Goal: Obtain resource: Obtain resource

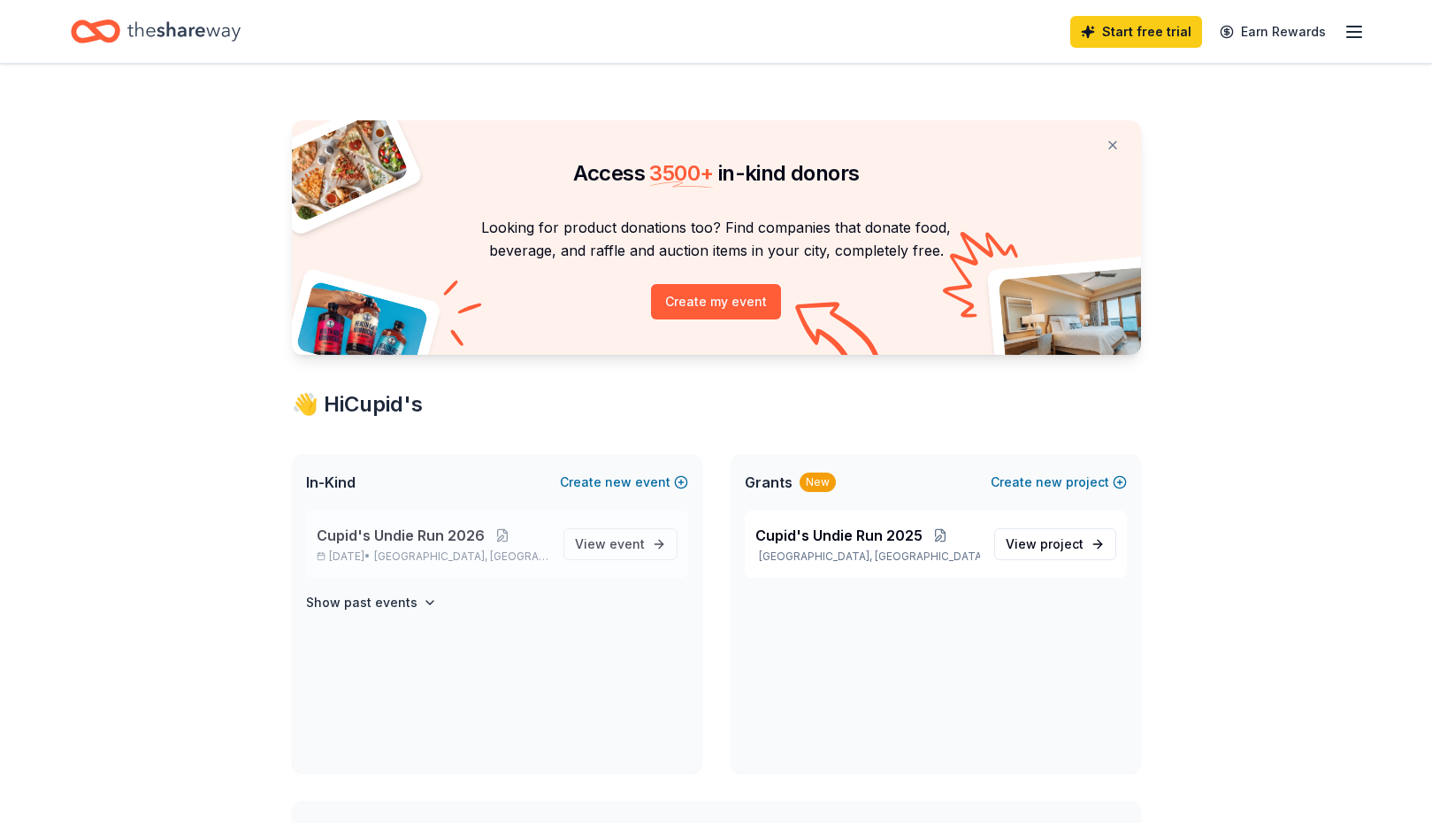
click at [364, 535] on span "Cupid's Undie Run 2026" at bounding box center [401, 535] width 168 height 21
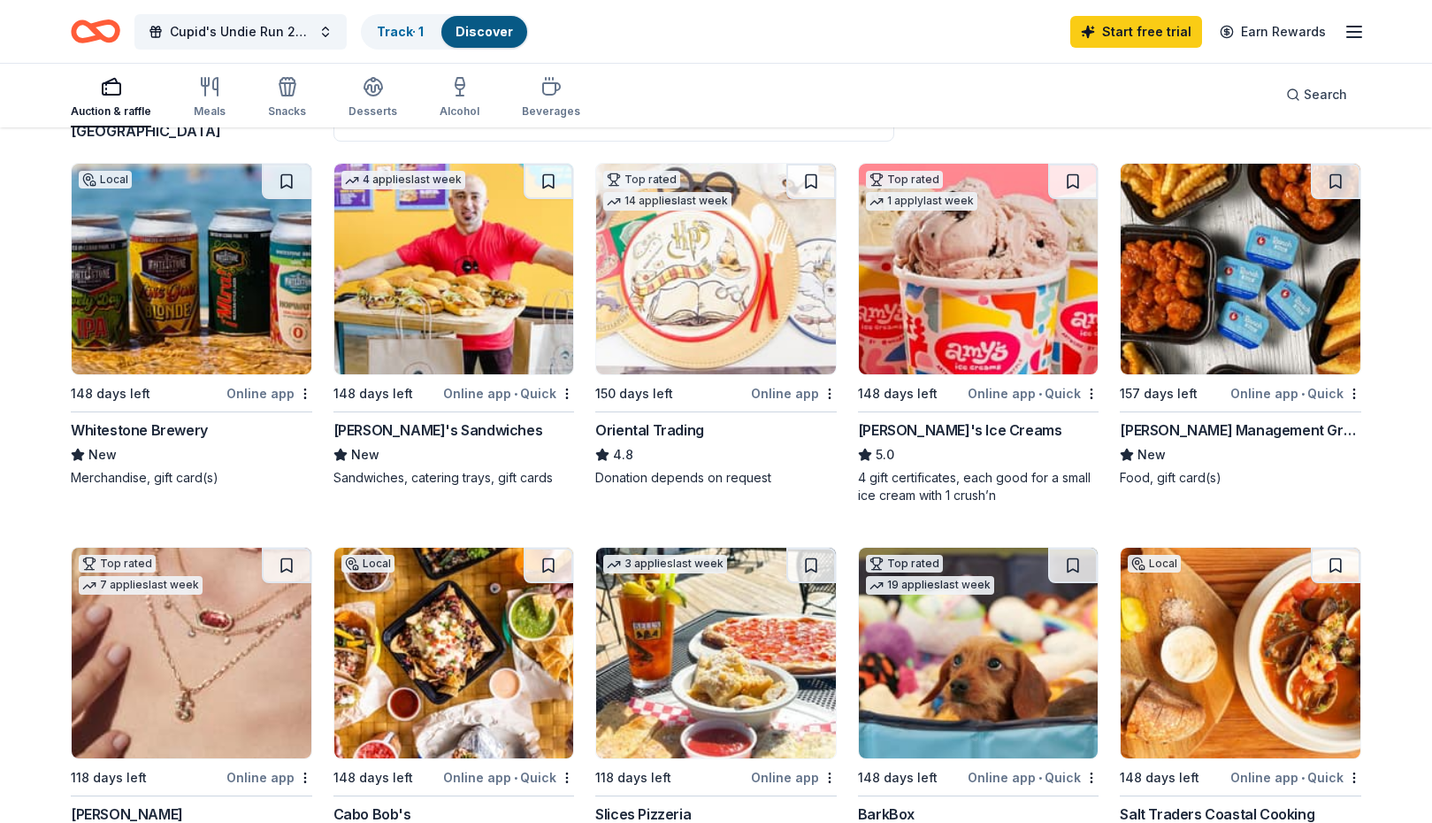
scroll to position [153, 0]
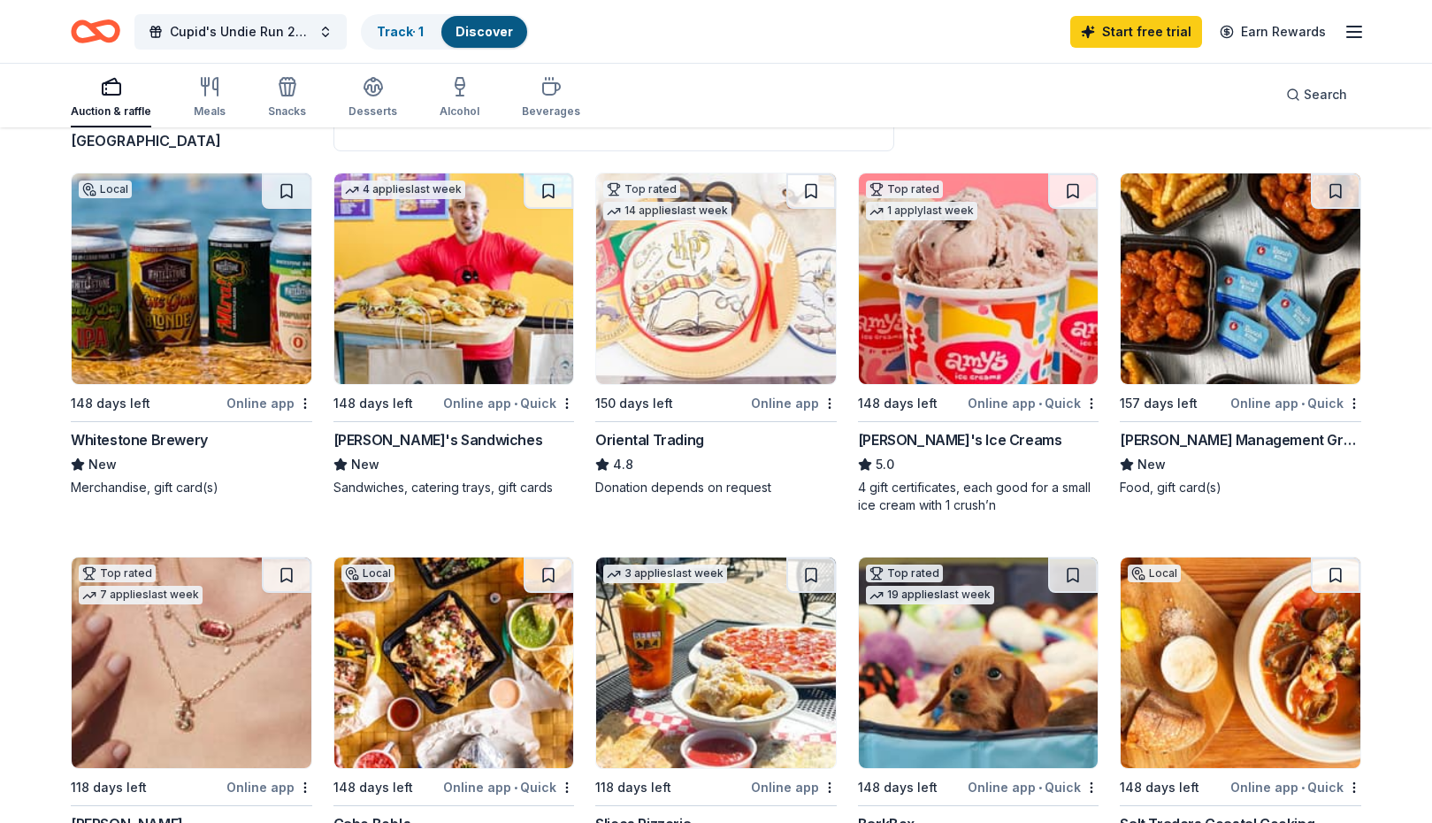
click at [238, 318] on img at bounding box center [192, 278] width 240 height 211
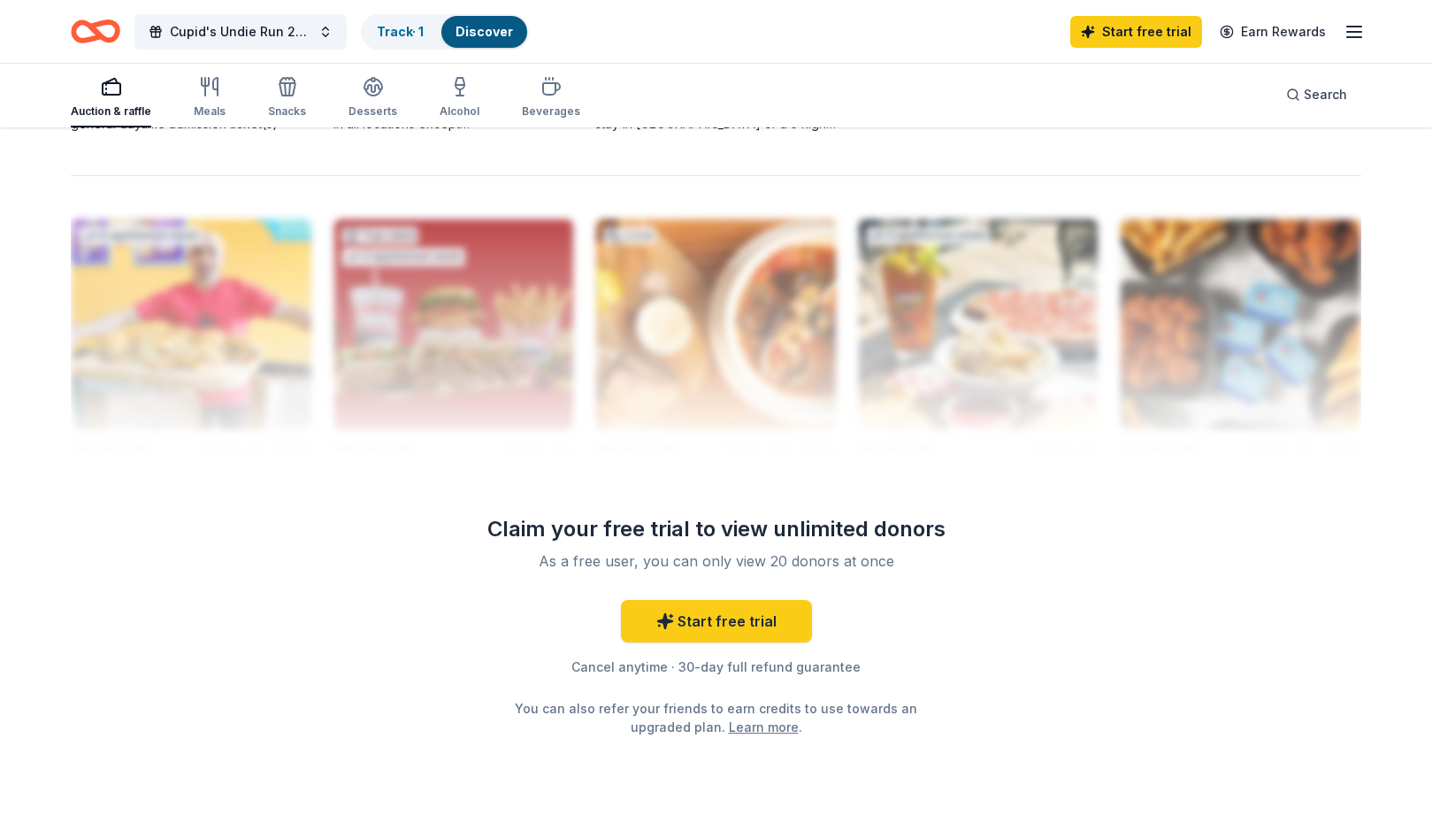
scroll to position [1708, 0]
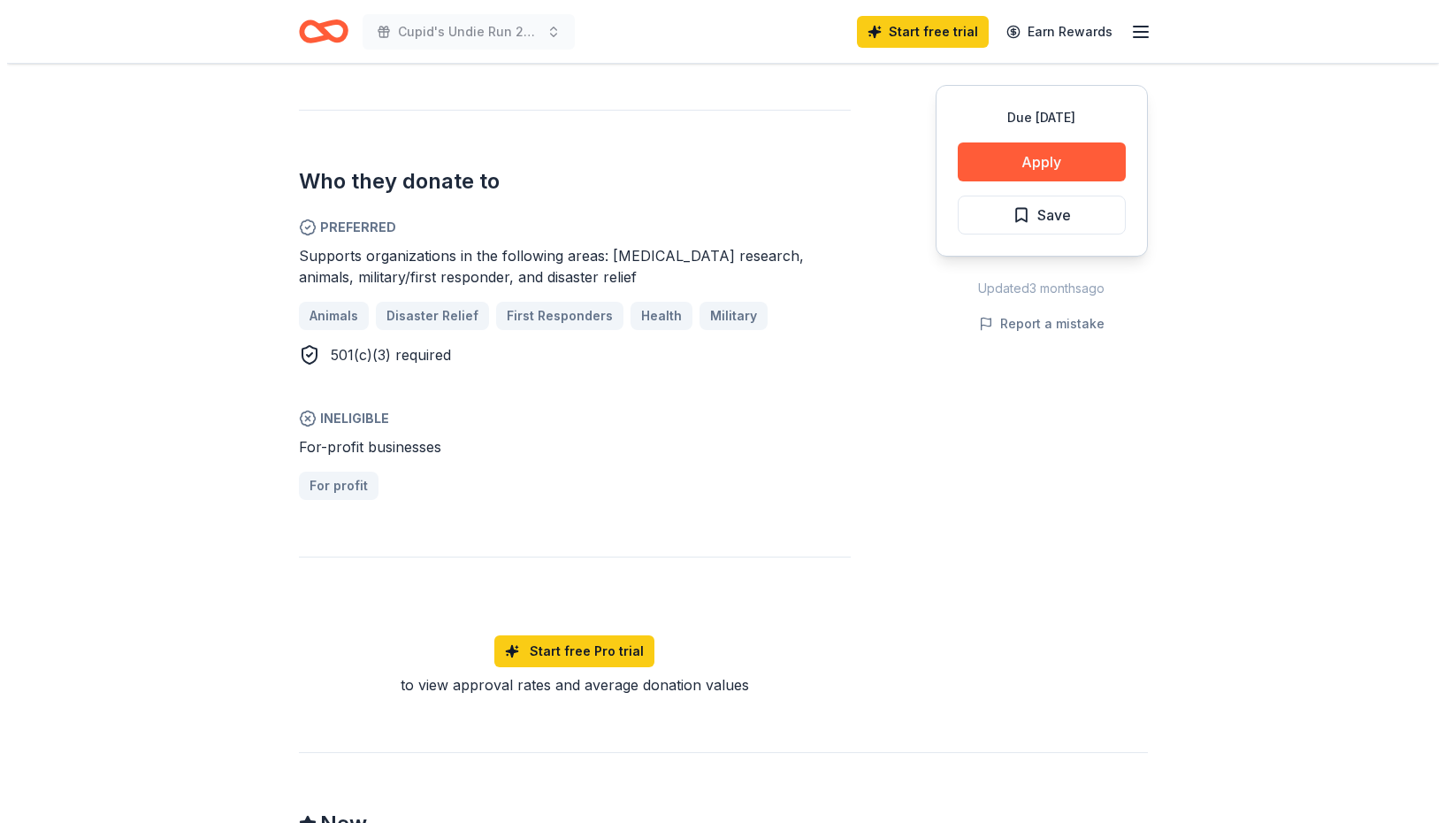
scroll to position [951, 0]
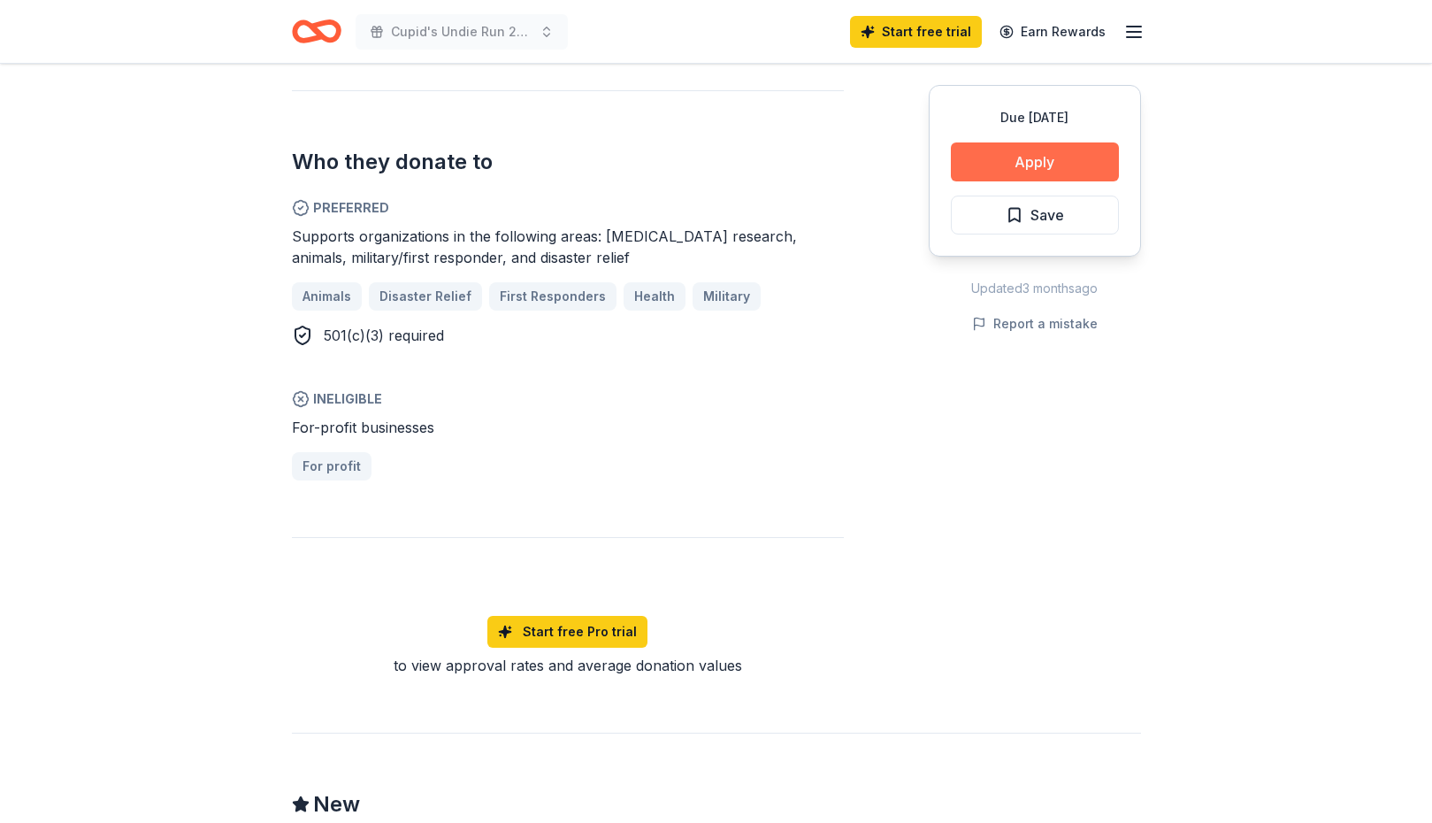
click at [1028, 163] on button "Apply" at bounding box center [1035, 161] width 168 height 39
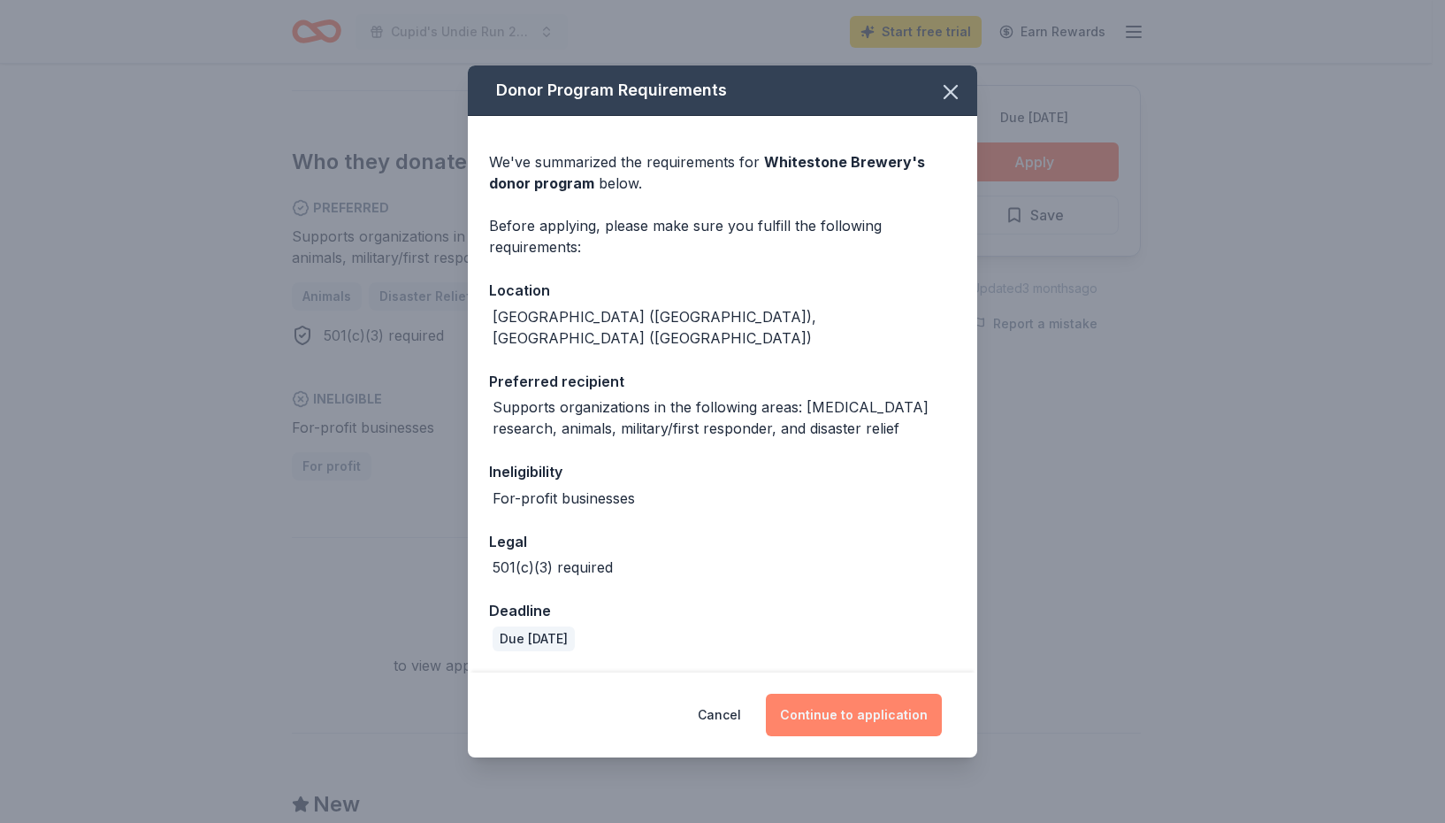
click at [833, 694] on button "Continue to application" at bounding box center [854, 715] width 176 height 42
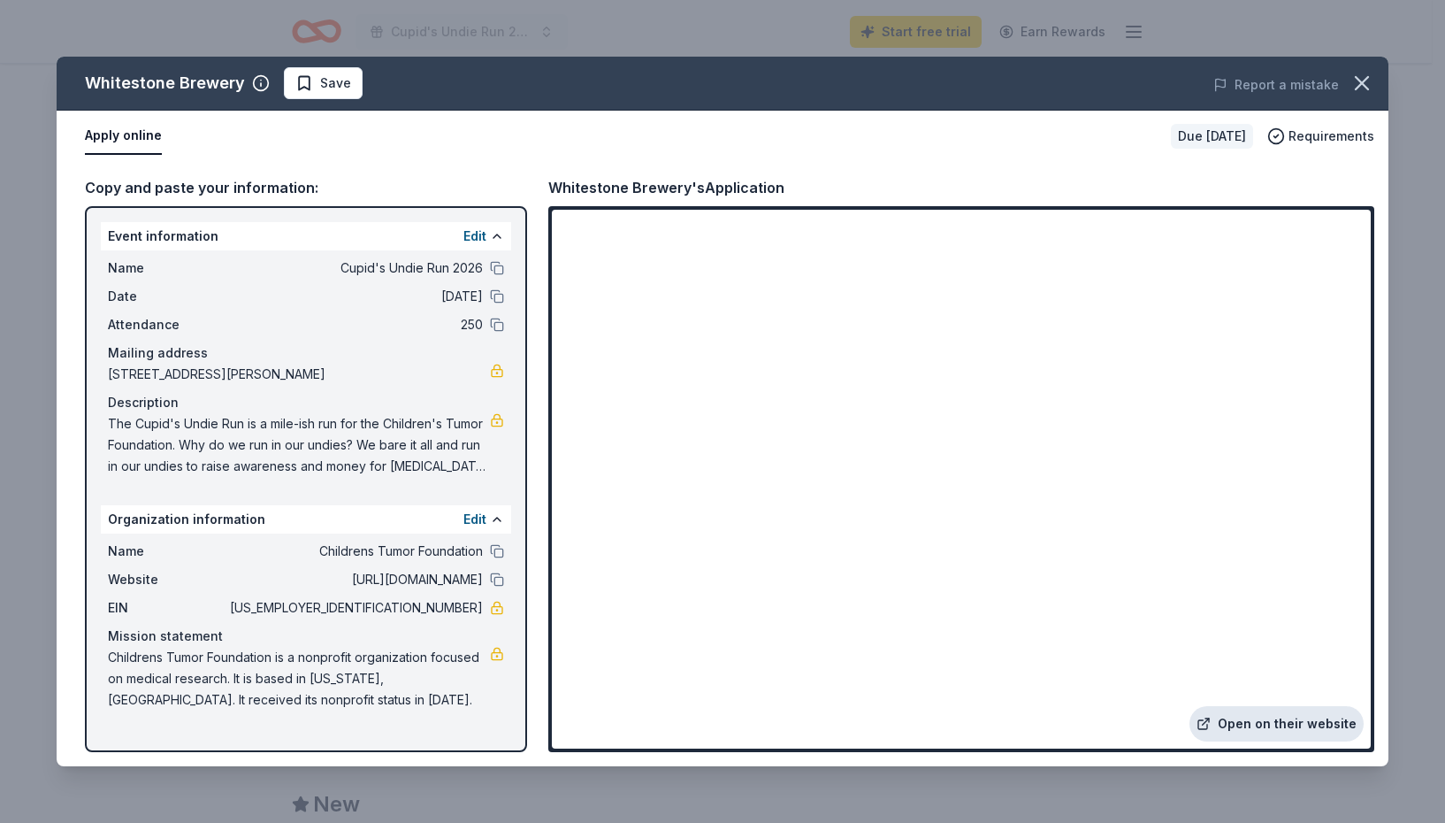
click at [1252, 731] on link "Open on their website" at bounding box center [1277, 723] width 174 height 35
